Goal: Navigation & Orientation: Find specific page/section

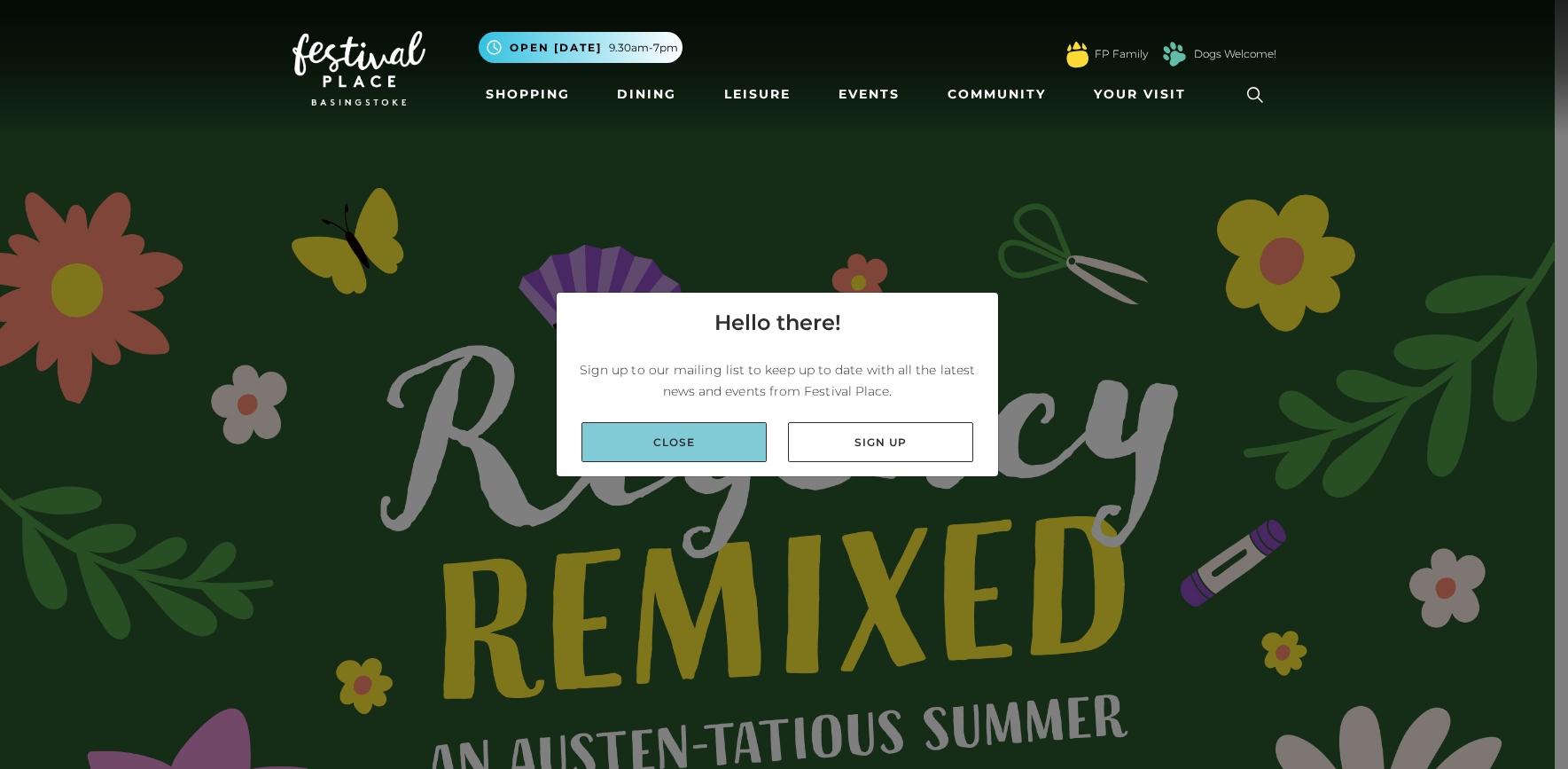
click at [686, 435] on link "Close" at bounding box center [675, 442] width 186 height 40
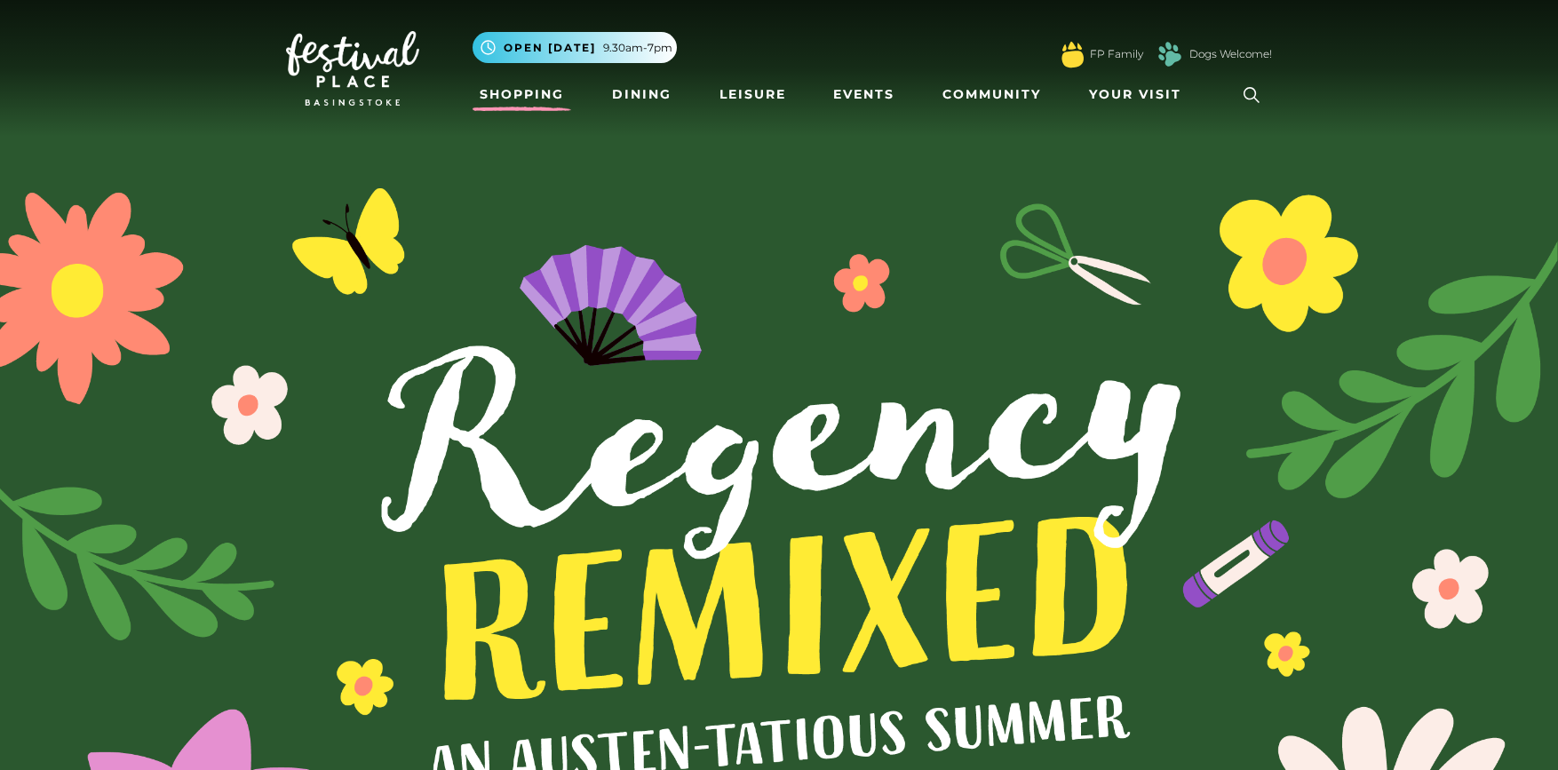
click at [500, 89] on link "Shopping" at bounding box center [522, 94] width 99 height 33
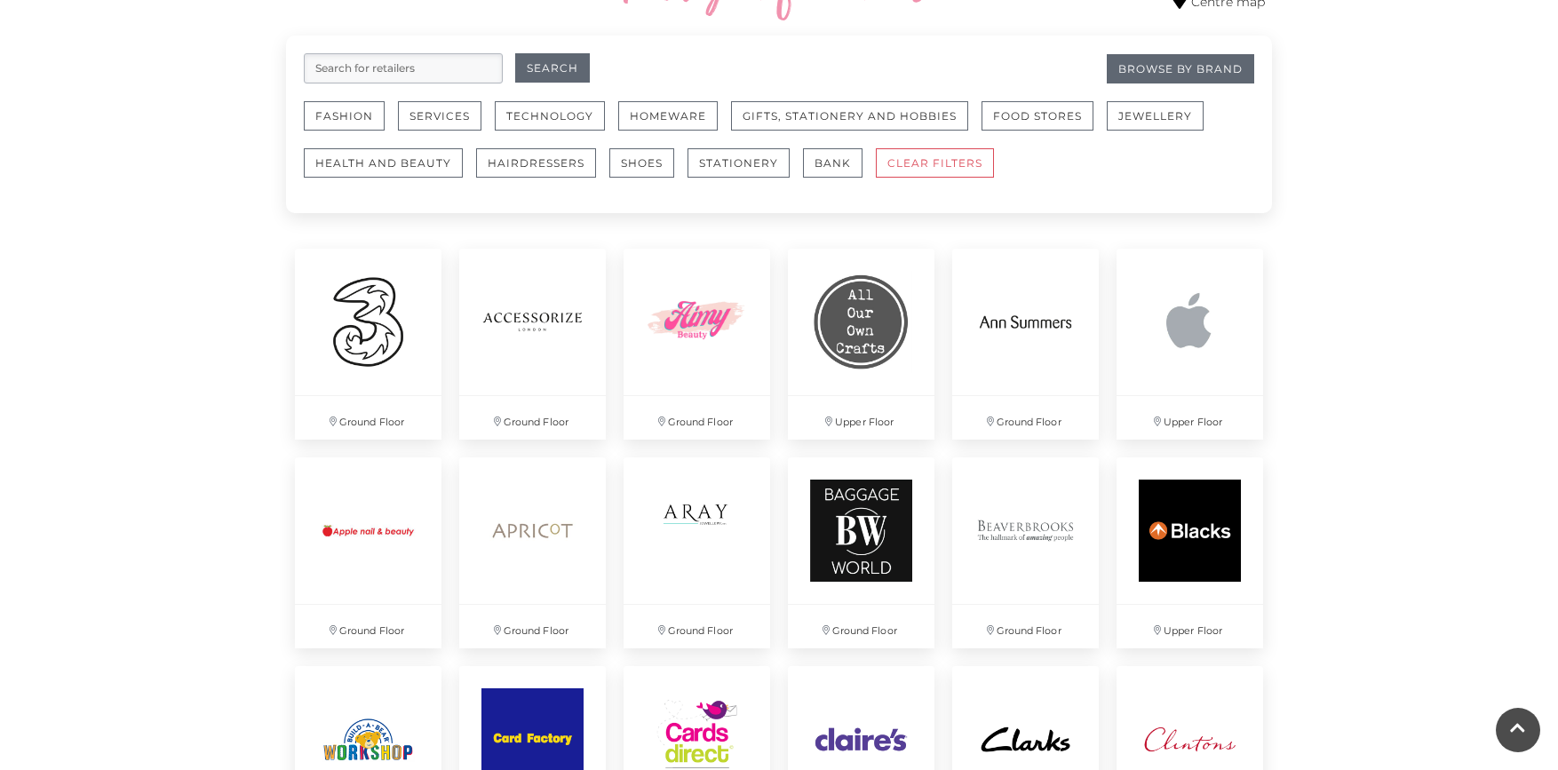
scroll to position [825, 0]
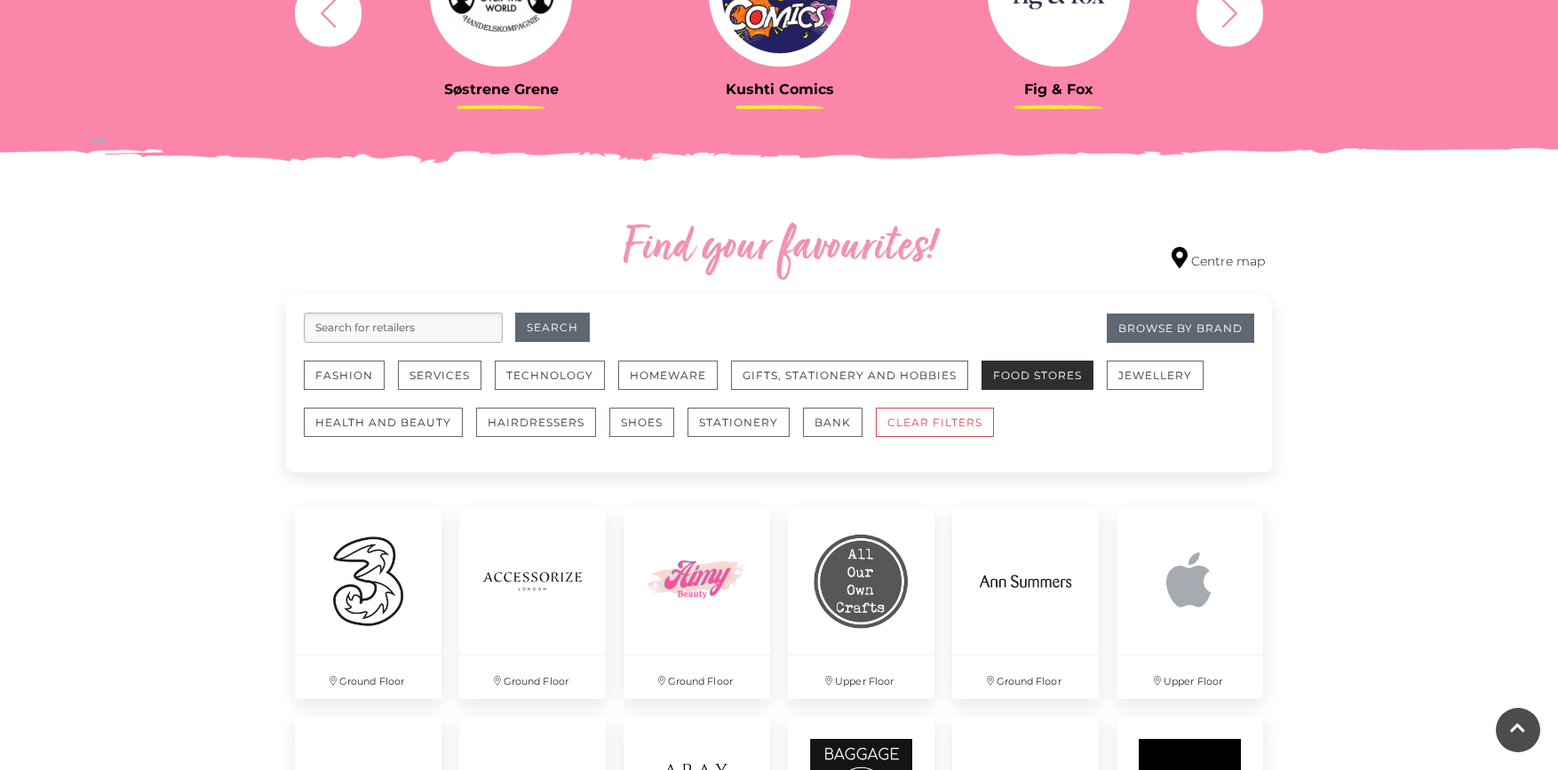
click at [1053, 386] on button "Food Stores" at bounding box center [1038, 375] width 112 height 29
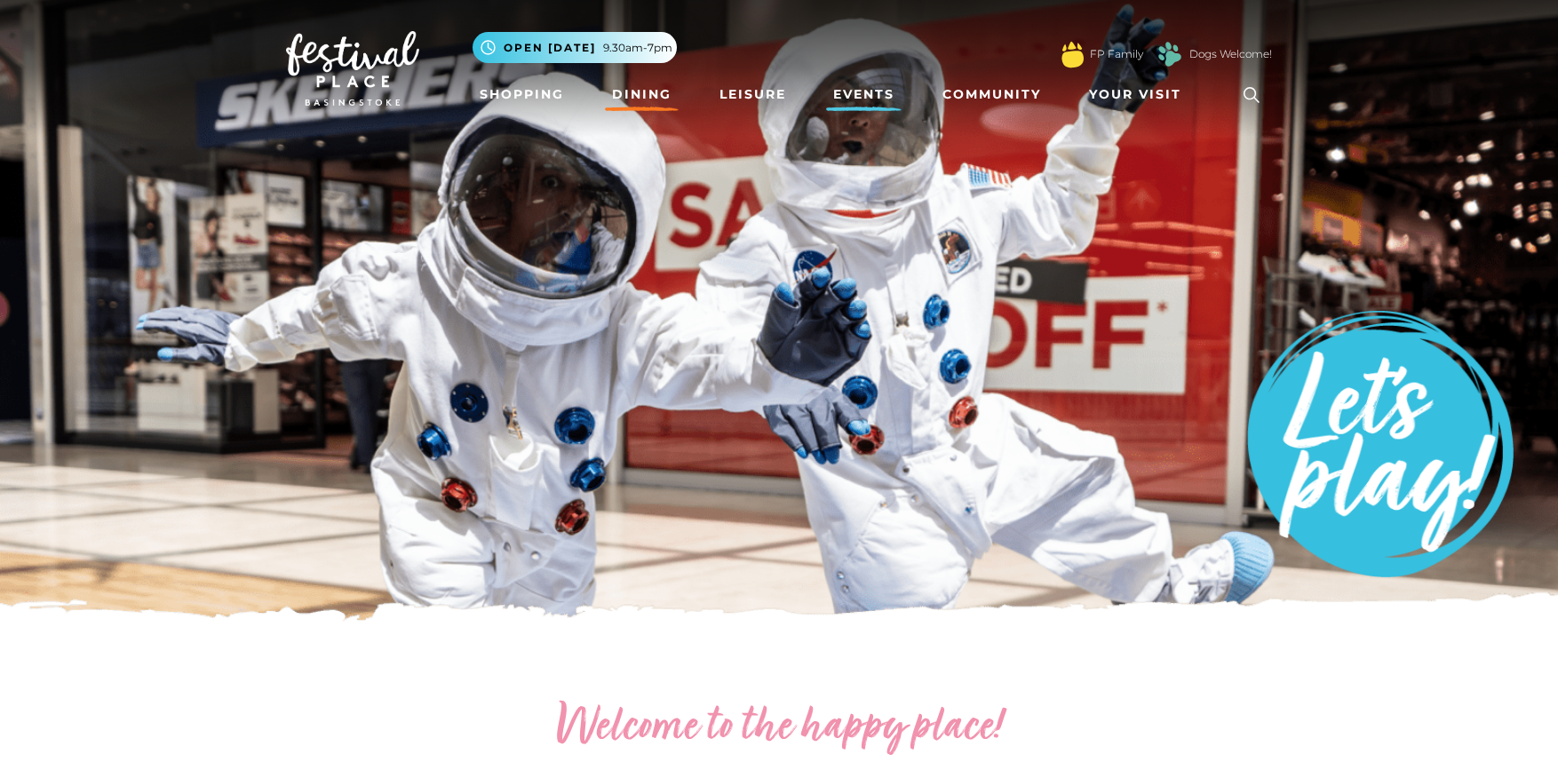
click at [638, 96] on link "Dining" at bounding box center [642, 94] width 74 height 33
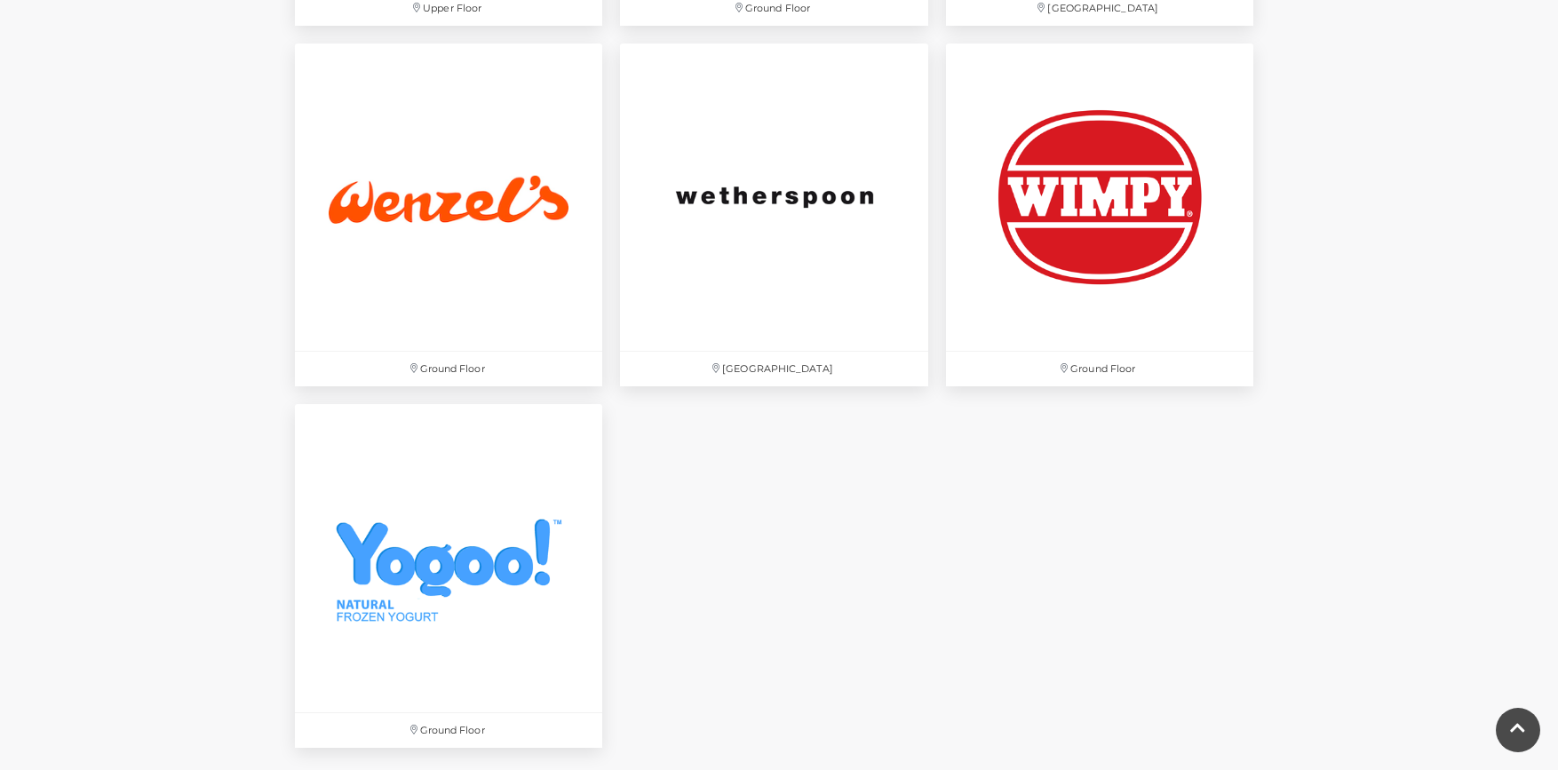
scroll to position [5887, 0]
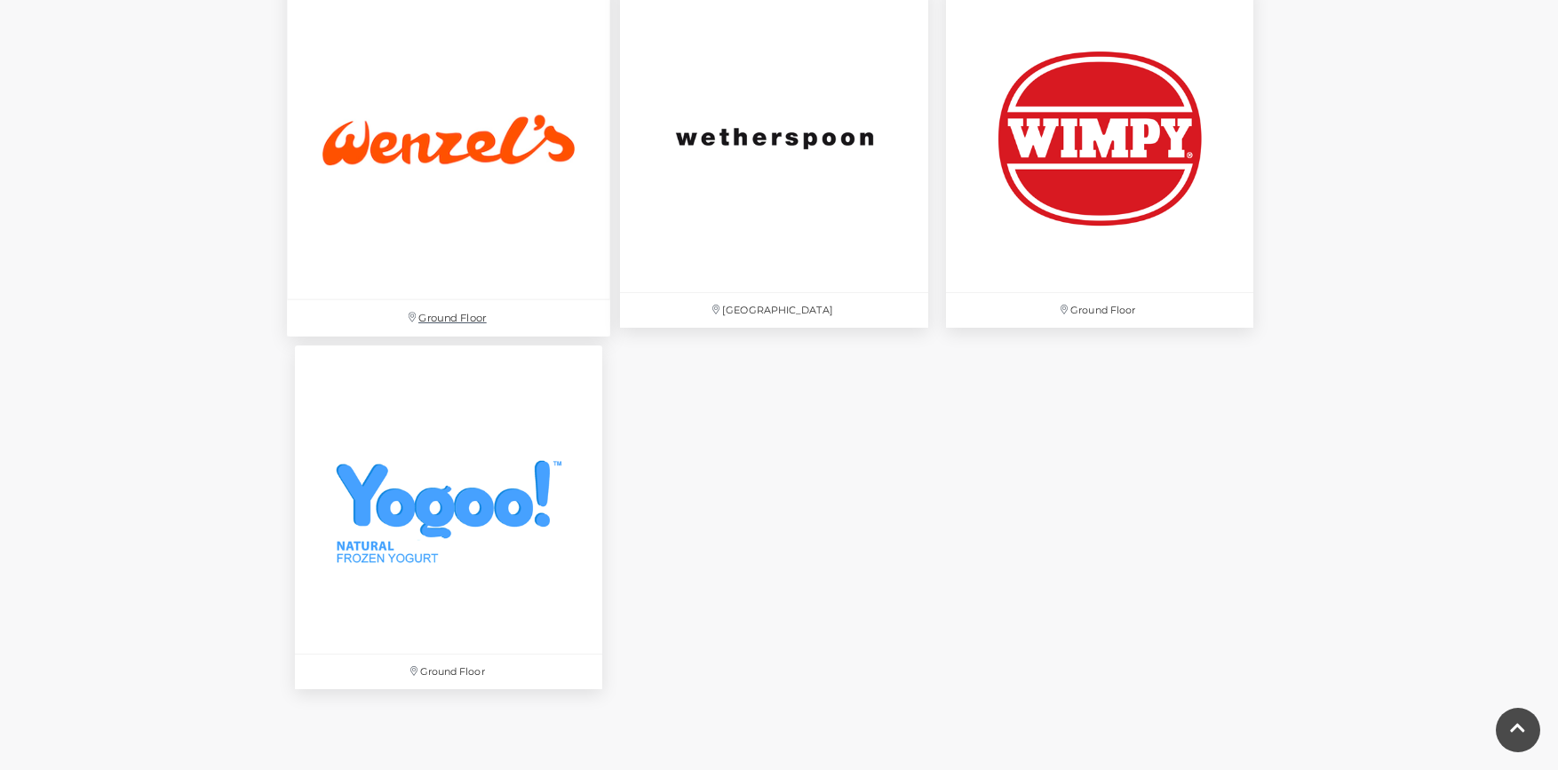
click at [441, 249] on img at bounding box center [448, 137] width 323 height 323
